Goal: Navigation & Orientation: Find specific page/section

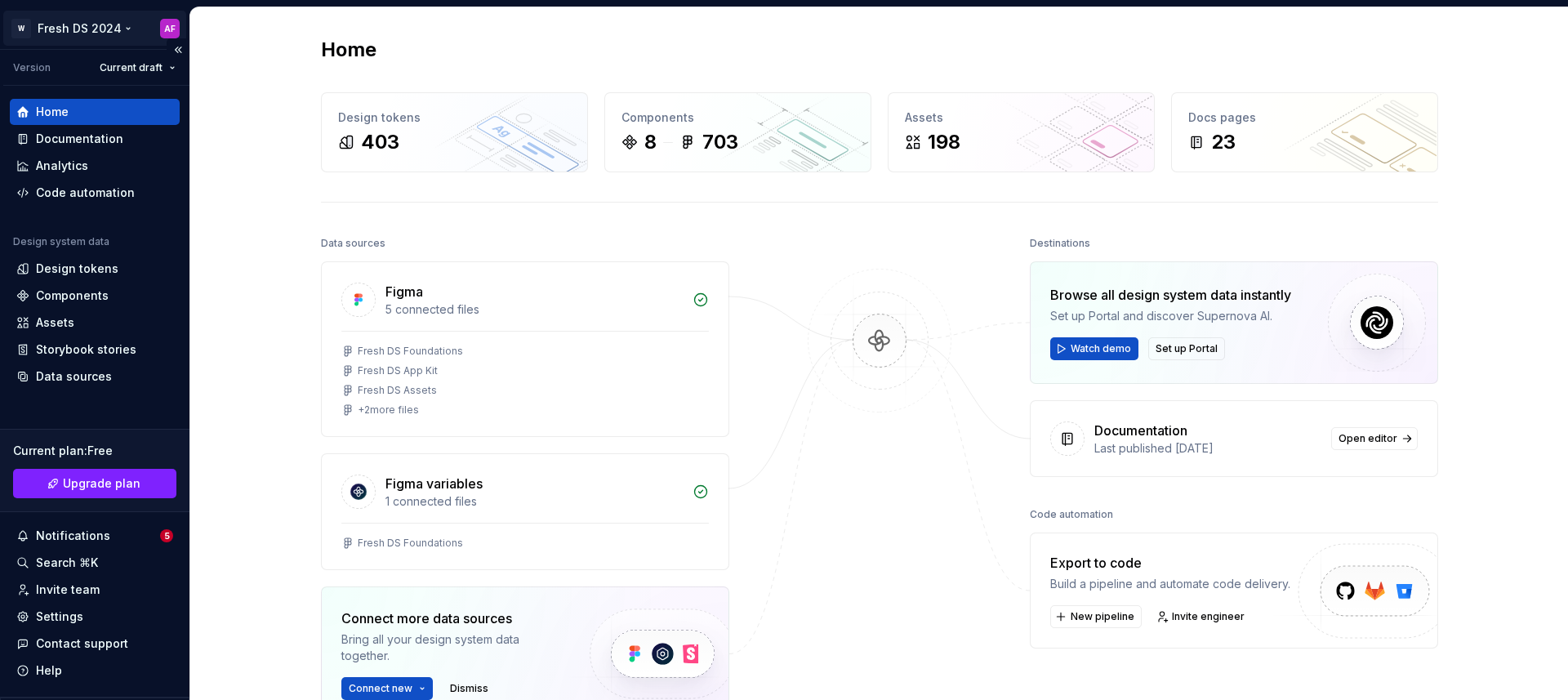
click at [81, 33] on html "W Fresh DS 2024 AF Version Current draft Home Documentation Analytics Code auto…" at bounding box center [784, 350] width 1568 height 700
click at [290, 258] on html "W Fresh DS 2024 AF Version Current draft Home Documentation Analytics Code auto…" at bounding box center [784, 350] width 1568 height 700
click at [86, 23] on html "W Fresh DS 2024 AF Version Current draft Home Documentation Analytics Code auto…" at bounding box center [784, 350] width 1568 height 700
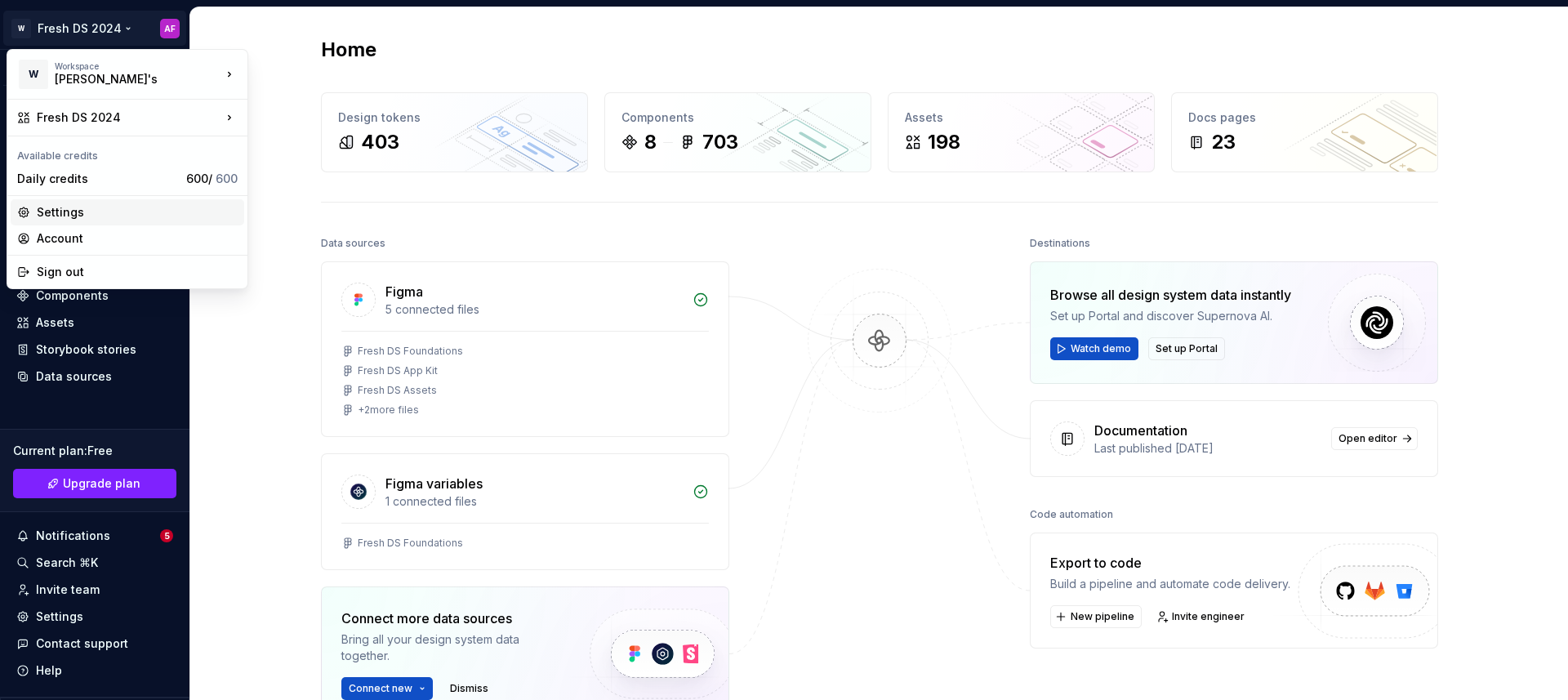
click at [84, 216] on div "Settings" at bounding box center [137, 212] width 201 height 17
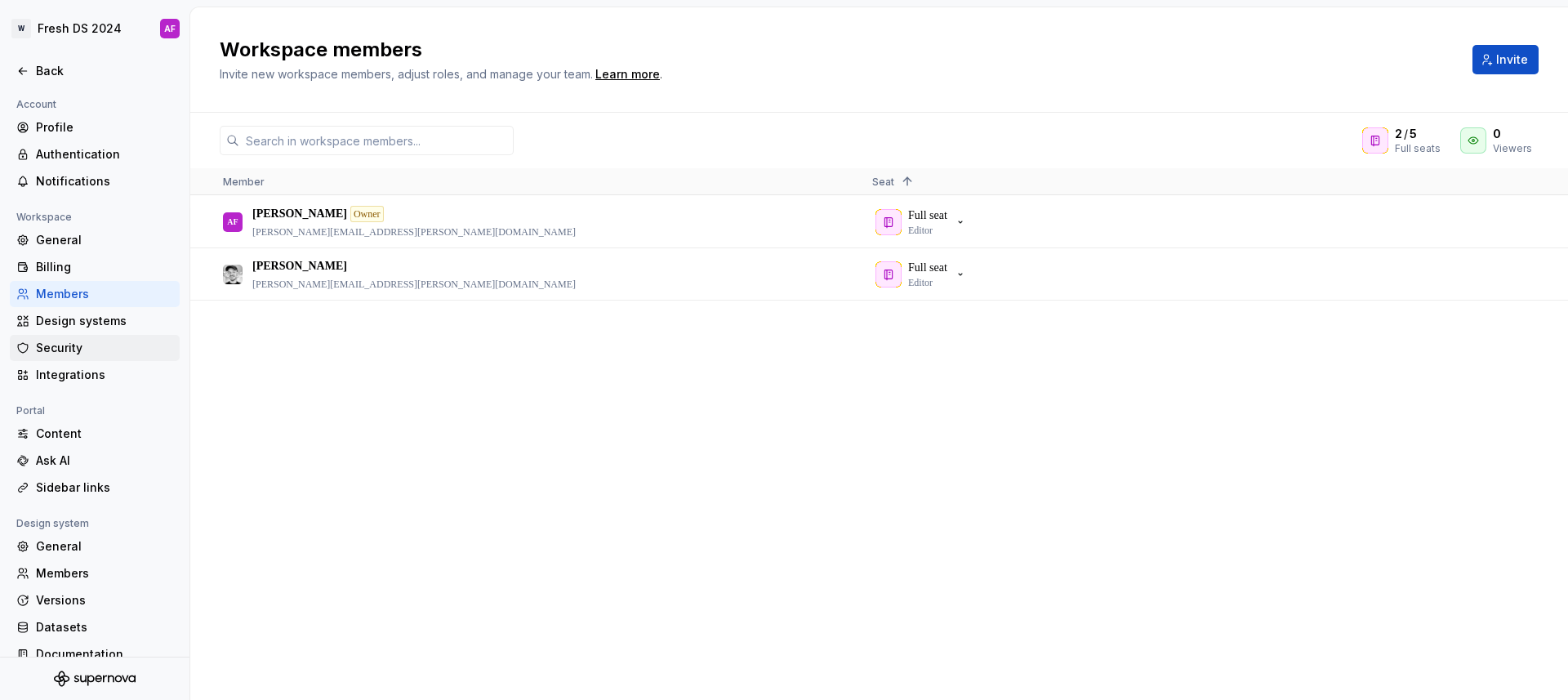
scroll to position [20, 0]
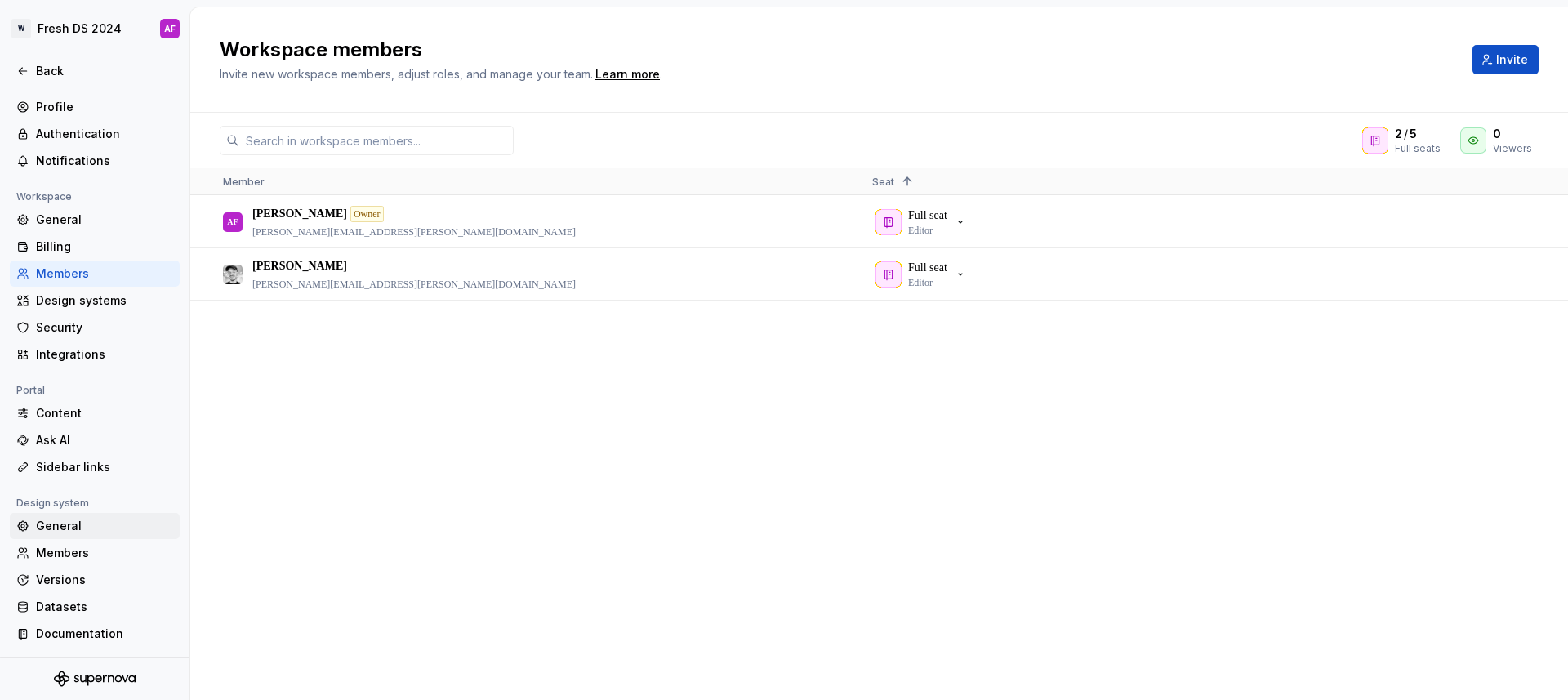
click at [73, 527] on div "General" at bounding box center [105, 526] width 137 height 17
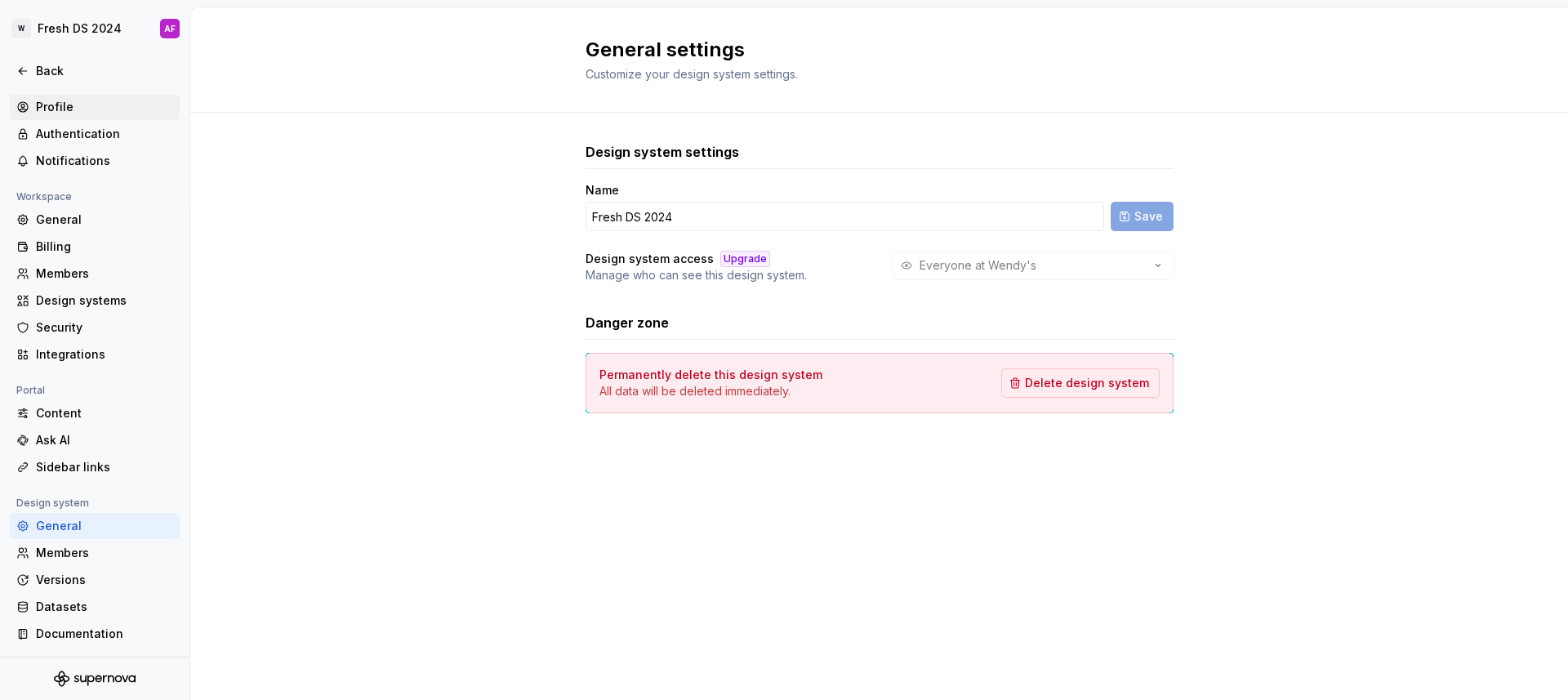
click at [73, 102] on div "Profile" at bounding box center [105, 107] width 137 height 17
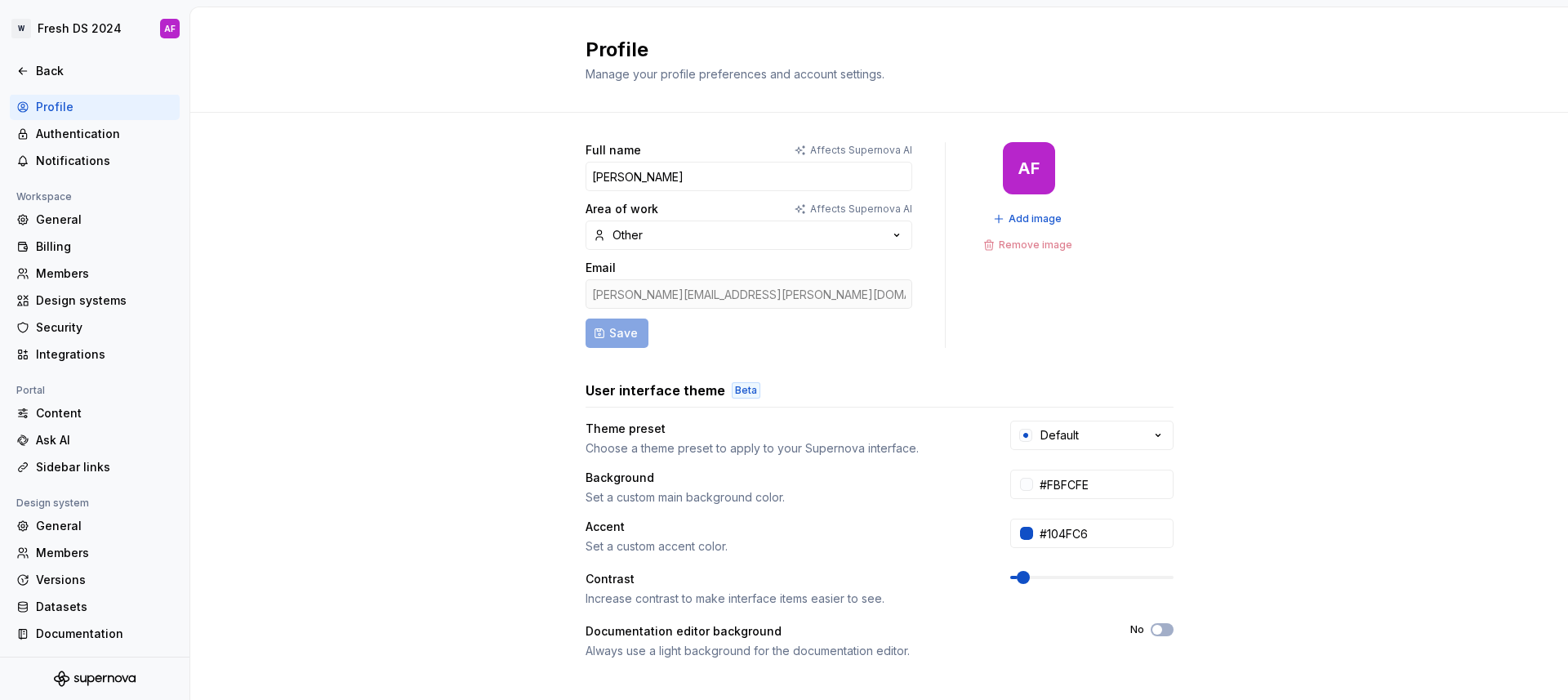
click at [321, 223] on div "Full name Affects Supernova AI [PERSON_NAME] Area of work Affects Supernova AI …" at bounding box center [878, 524] width 1377 height 823
click at [41, 28] on html "W Fresh DS 2024 AF Back Account Profile Authentication Notifications Workspace …" at bounding box center [784, 350] width 1568 height 700
click at [312, 301] on html "W Fresh DS 2024 AF Back Account Profile Authentication Notifications Workspace …" at bounding box center [784, 350] width 1568 height 700
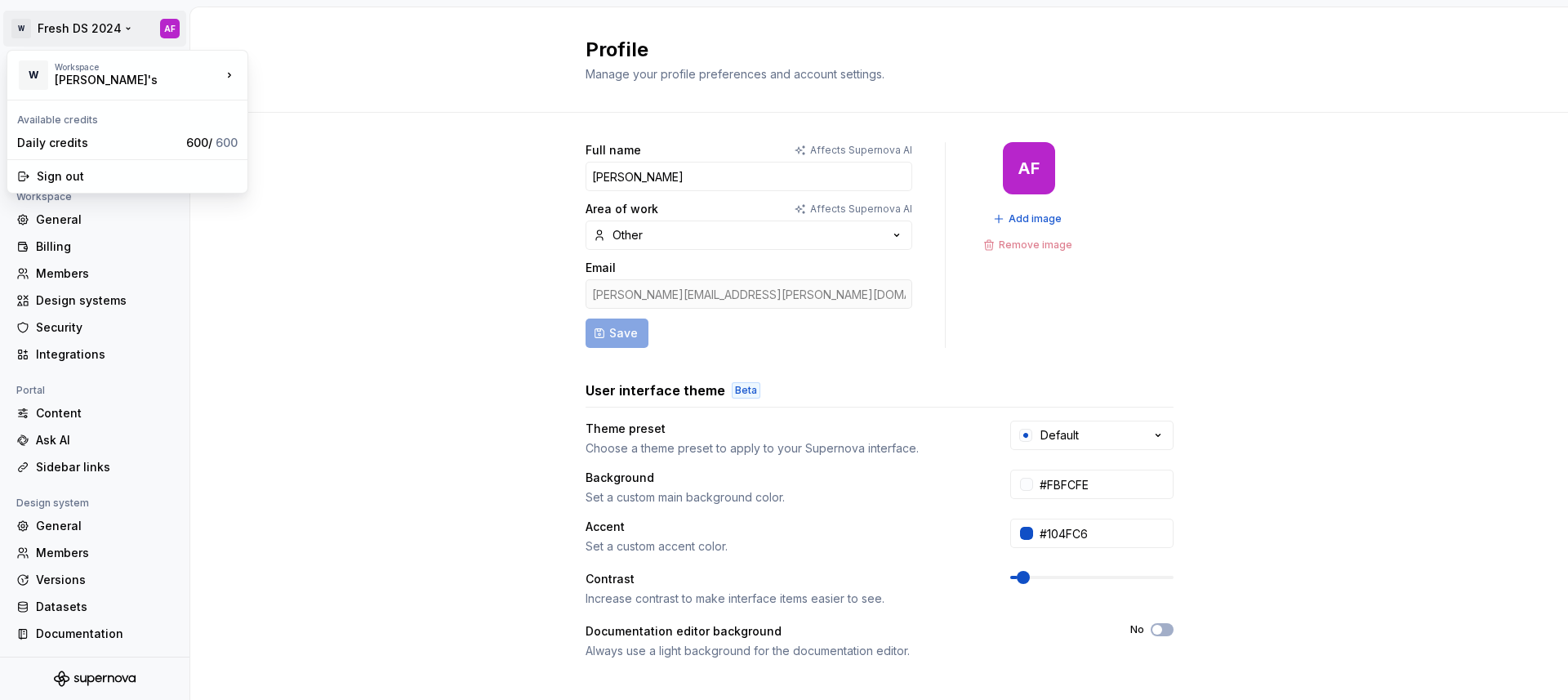
click at [49, 35] on html "W Fresh DS 2024 AF Back Account Profile Authentication Notifications Workspace …" at bounding box center [784, 350] width 1568 height 700
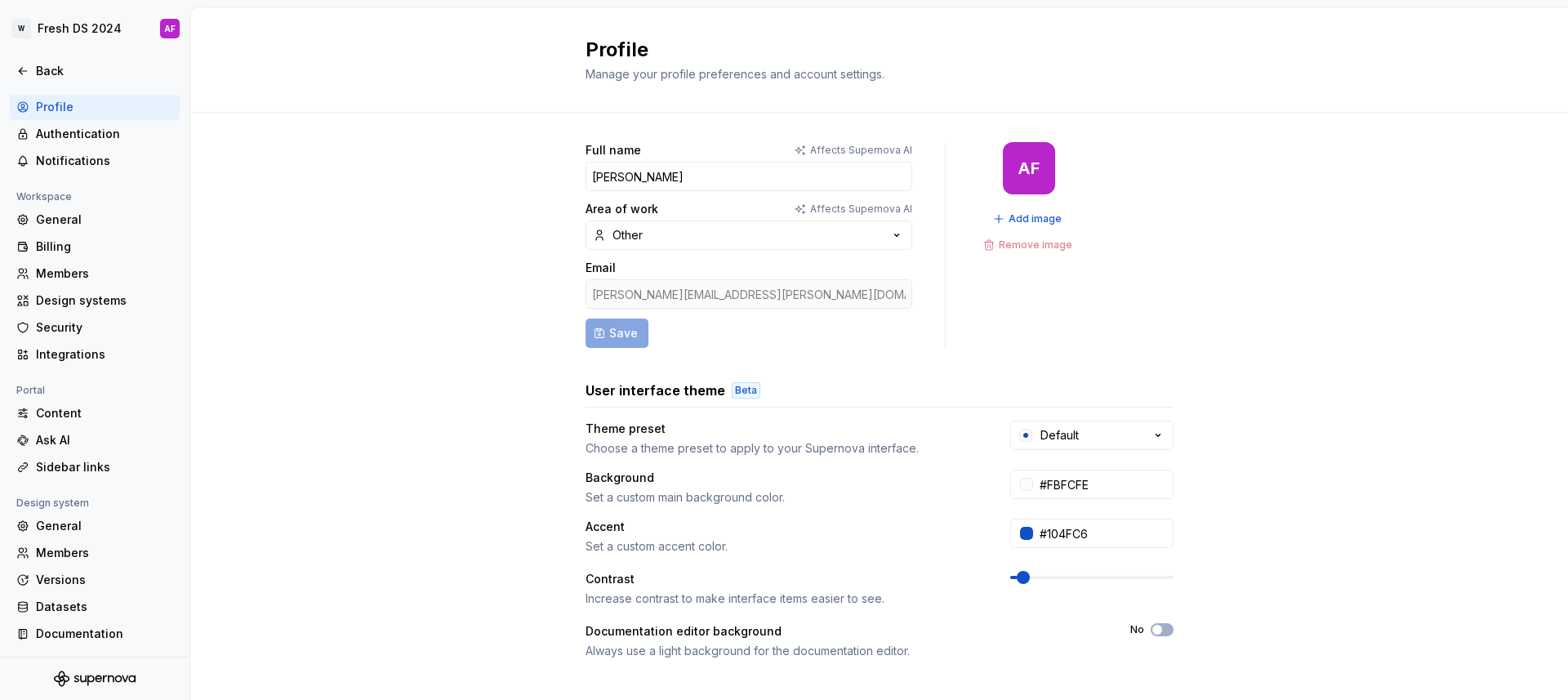
click at [349, 341] on html "W Fresh DS 2024 AF Back Account Profile Authentication Notifications Workspace …" at bounding box center [784, 350] width 1568 height 700
click at [79, 272] on div "Members" at bounding box center [105, 273] width 137 height 17
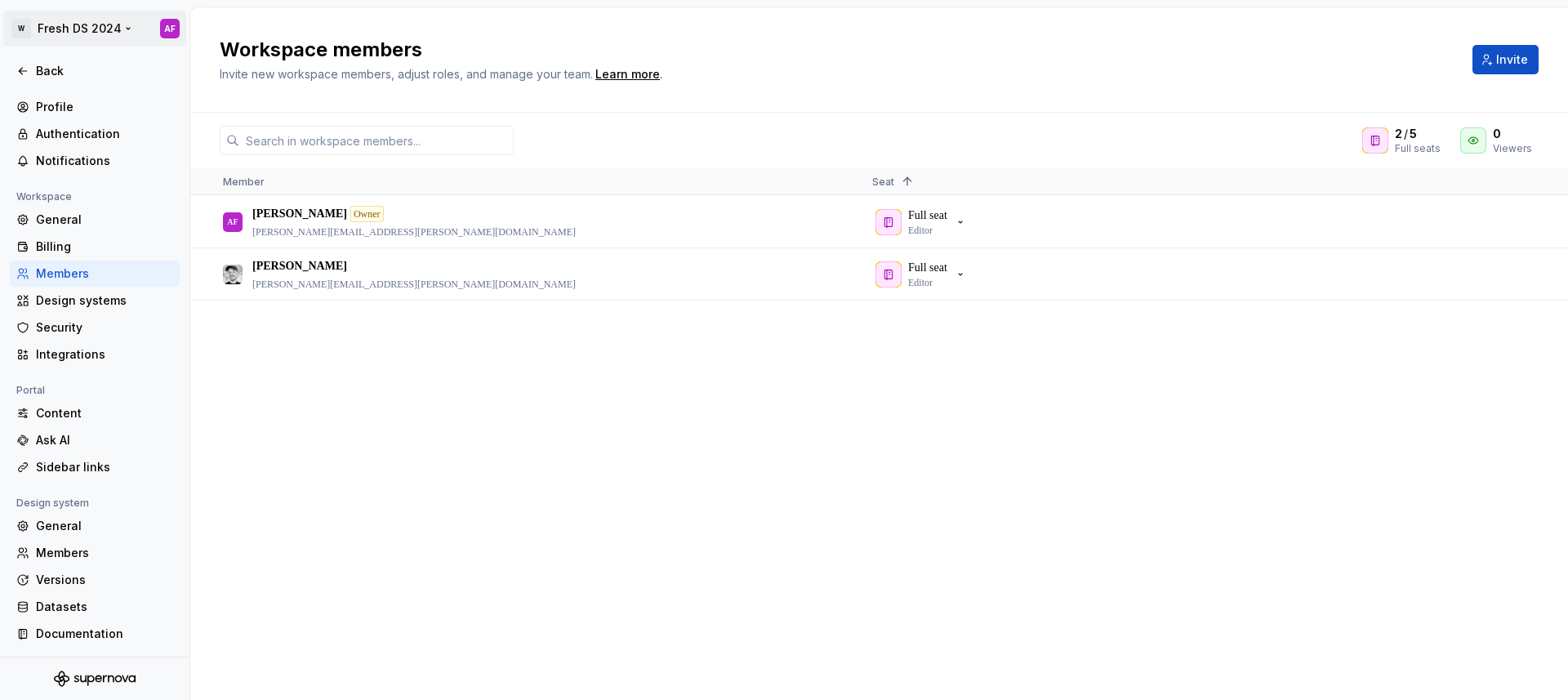
click at [47, 22] on html "W Fresh DS 2024 AF Back Account Profile Authentication Notifications Workspace …" at bounding box center [784, 350] width 1568 height 700
click at [529, 506] on html "W Fresh DS 2024 AF Back Account Profile Authentication Notifications Workspace …" at bounding box center [784, 350] width 1568 height 700
click at [106, 24] on html "W Fresh DS 2024 AF Back Account Profile Authentication Notifications Workspace …" at bounding box center [784, 350] width 1568 height 700
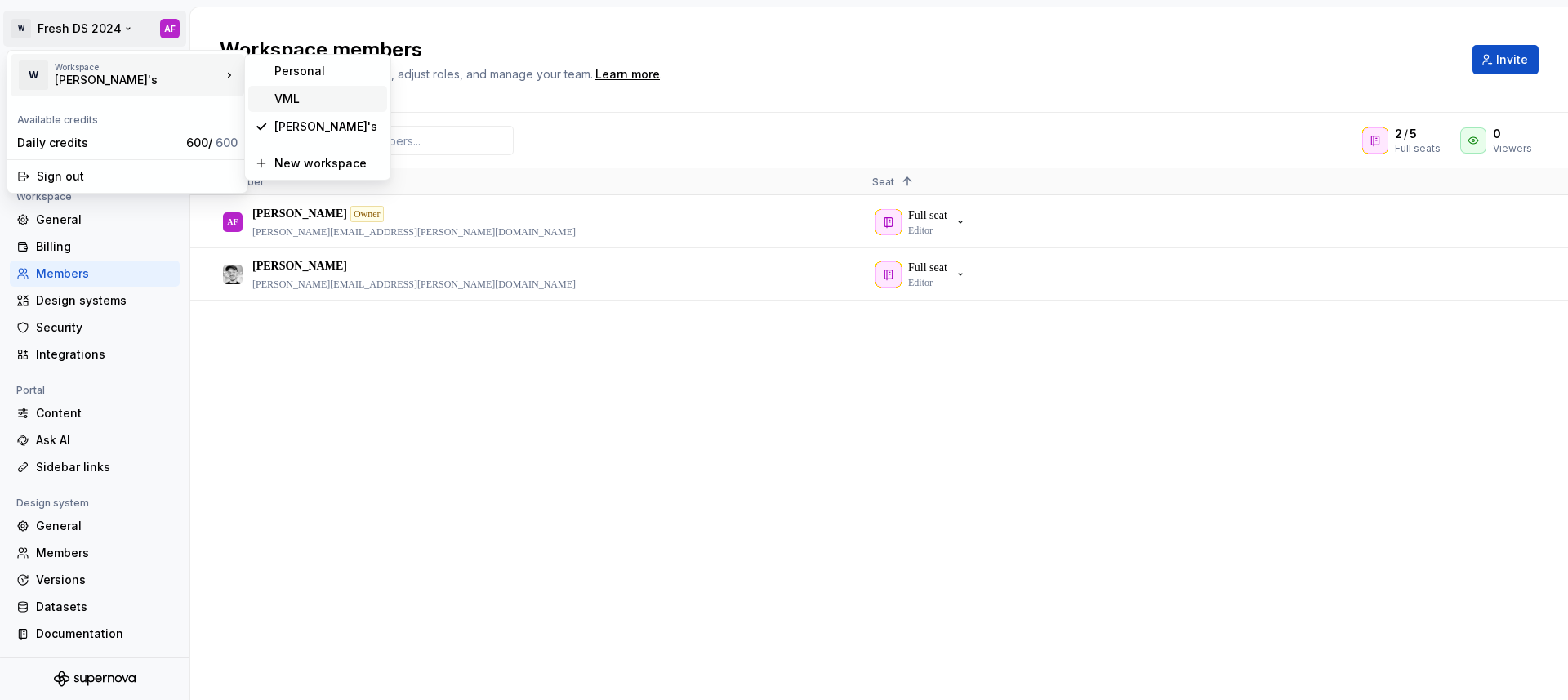
click at [324, 100] on div "VML" at bounding box center [327, 99] width 106 height 17
